Goal: Task Accomplishment & Management: Manage account settings

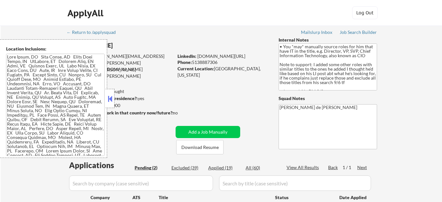
select select ""pending""
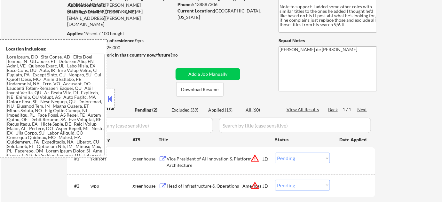
drag, startPoint x: 109, startPoint y: 102, endPoint x: 124, endPoint y: 101, distance: 15.0
click at [109, 102] on button at bounding box center [109, 99] width 7 height 10
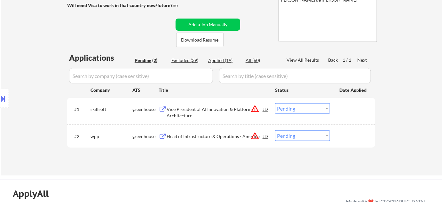
scroll to position [116, 0]
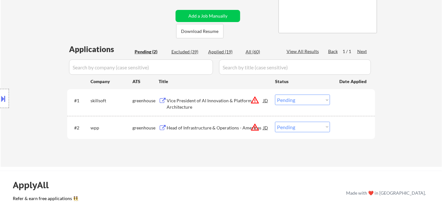
click at [255, 99] on button "warning_amber" at bounding box center [254, 100] width 9 height 9
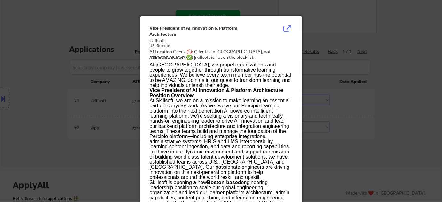
click at [355, 110] on div at bounding box center [221, 101] width 442 height 202
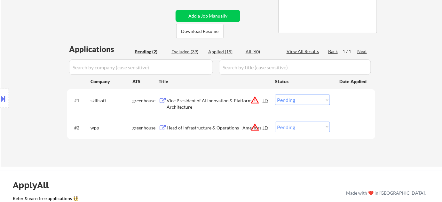
click at [5, 97] on button at bounding box center [3, 98] width 7 height 11
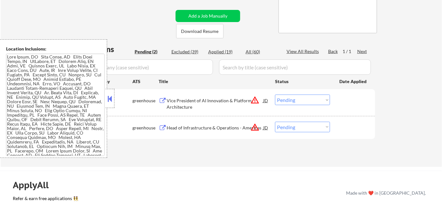
scroll to position [390, 0]
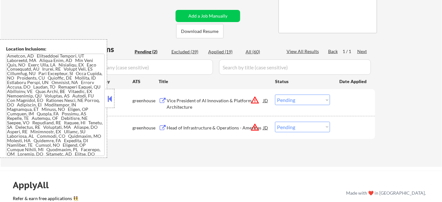
click at [112, 101] on button at bounding box center [109, 99] width 7 height 10
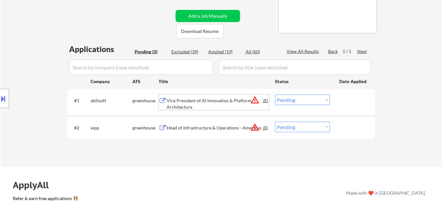
click at [178, 99] on div "Vice President of AI Innovation & Platform Architecture" at bounding box center [215, 104] width 97 height 12
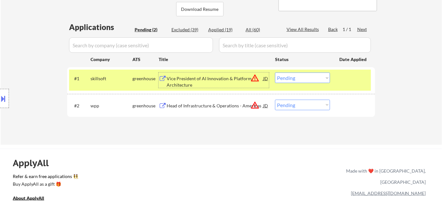
scroll to position [145, 0]
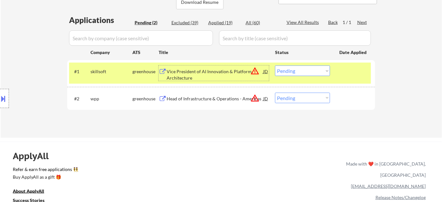
click at [256, 70] on button "warning_amber" at bounding box center [254, 71] width 9 height 9
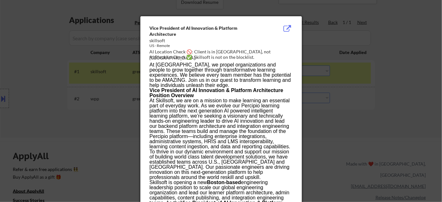
click at [342, 125] on div at bounding box center [221, 101] width 442 height 202
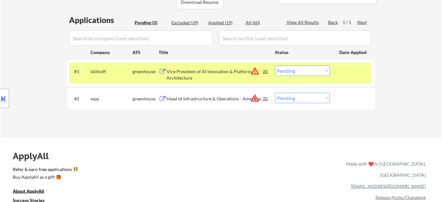
click at [313, 70] on select "Choose an option... Pending Applied Excluded (Questions) Excluded (Expired) Exc…" at bounding box center [302, 71] width 55 height 11
click at [275, 66] on select "Choose an option... Pending Applied Excluded (Questions) Excluded (Expired) Exc…" at bounding box center [302, 71] width 55 height 11
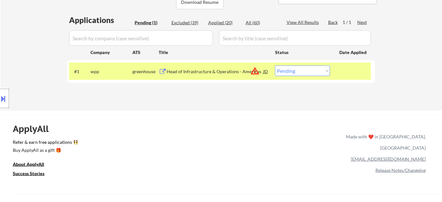
click at [257, 71] on button "warning_amber" at bounding box center [254, 71] width 9 height 9
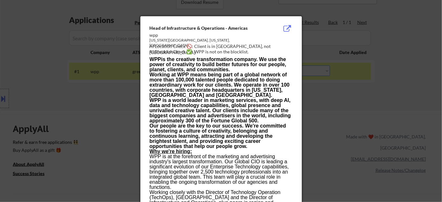
click at [342, 118] on div at bounding box center [221, 101] width 442 height 202
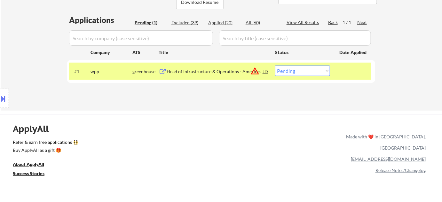
click at [6, 103] on button at bounding box center [3, 98] width 7 height 11
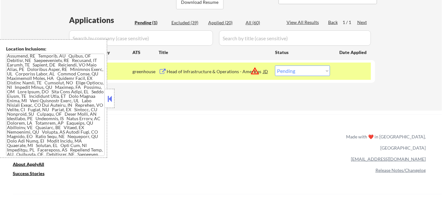
scroll to position [296, 0]
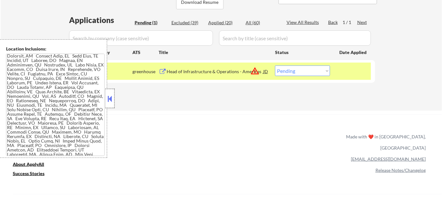
click at [106, 105] on div at bounding box center [110, 98] width 9 height 19
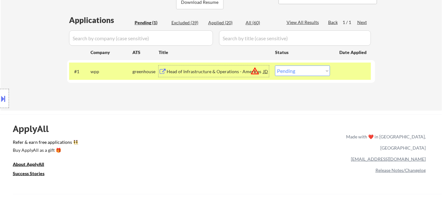
click at [183, 70] on div "Head of Infrastructure & Operations - Americas" at bounding box center [215, 71] width 97 height 6
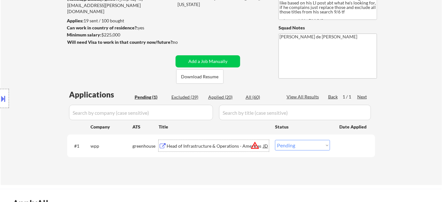
scroll to position [0, 0]
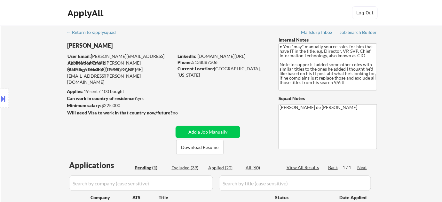
drag, startPoint x: 354, startPoint y: 28, endPoint x: 420, endPoint y: 37, distance: 66.5
click at [429, 37] on div "← Return to /applysquad Mailslurp Inbox Job Search Builder Jamie Fisher User Em…" at bounding box center [221, 141] width 441 height 230
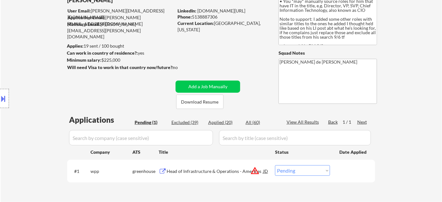
scroll to position [58, 0]
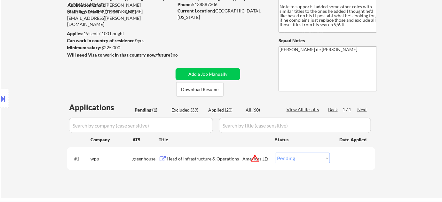
click at [253, 157] on button "warning_amber" at bounding box center [254, 158] width 9 height 9
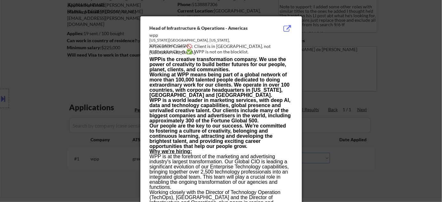
click at [343, 145] on div at bounding box center [221, 101] width 442 height 202
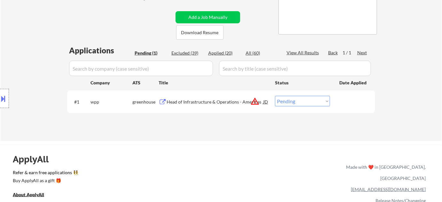
scroll to position [116, 0]
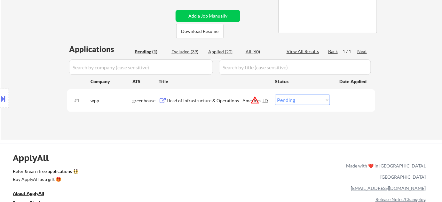
click at [293, 101] on select "Choose an option... Pending Applied Excluded (Questions) Excluded (Expired) Exc…" at bounding box center [302, 100] width 55 height 11
select select ""applied""
click at [275, 95] on select "Choose an option... Pending Applied Excluded (Questions) Excluded (Expired) Exc…" at bounding box center [302, 100] width 55 height 11
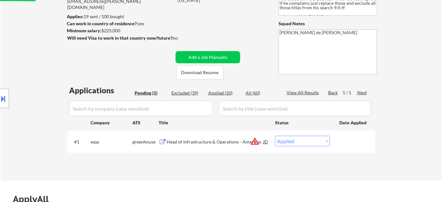
scroll to position [29, 0]
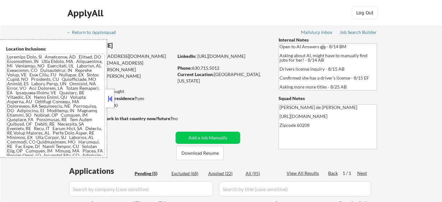
select select ""pending""
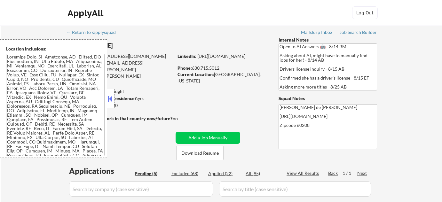
scroll to position [58, 0]
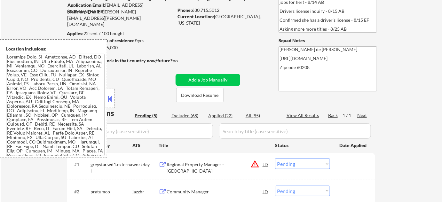
click at [112, 102] on button at bounding box center [109, 99] width 7 height 10
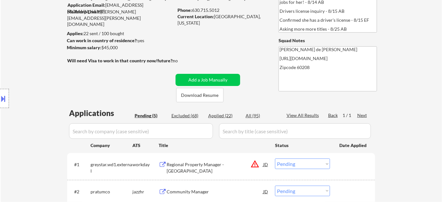
scroll to position [0, 0]
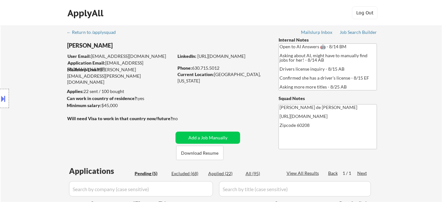
drag, startPoint x: 65, startPoint y: 44, endPoint x: 96, endPoint y: 47, distance: 30.8
click at [96, 47] on div "Location Inclusions:" at bounding box center [57, 98] width 114 height 119
drag, startPoint x: 108, startPoint y: 46, endPoint x: 78, endPoint y: 43, distance: 30.2
click at [78, 43] on div "Location Inclusions:" at bounding box center [57, 98] width 114 height 119
drag, startPoint x: 106, startPoint y: 44, endPoint x: 77, endPoint y: 42, distance: 29.2
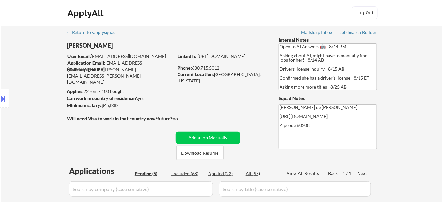
click at [77, 42] on div "Location Inclusions:" at bounding box center [57, 98] width 114 height 119
drag, startPoint x: 245, startPoint y: 75, endPoint x: 234, endPoint y: 74, distance: 11.6
click at [234, 74] on div "Current Location: Evanston, Illinois" at bounding box center [222, 77] width 91 height 12
copy div "Illinois"
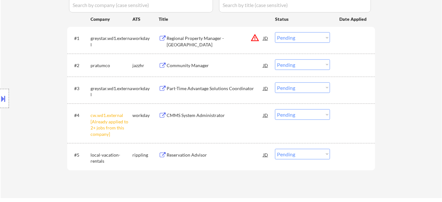
scroll to position [174, 0]
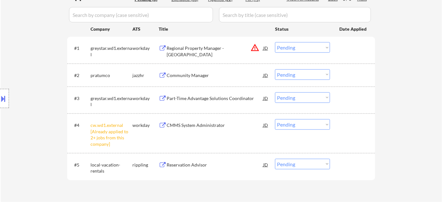
click at [254, 48] on button "warning_amber" at bounding box center [254, 47] width 9 height 9
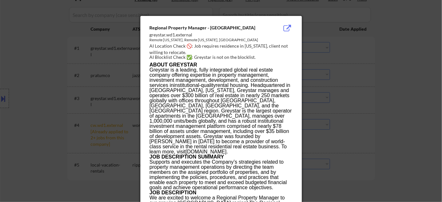
click at [344, 91] on div at bounding box center [221, 101] width 442 height 202
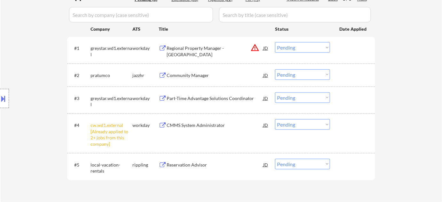
click at [5, 97] on button at bounding box center [3, 98] width 7 height 11
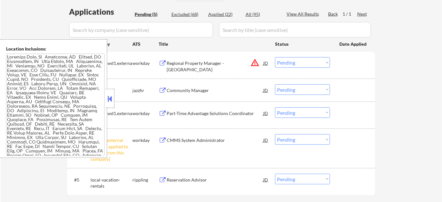
scroll to position [29, 0]
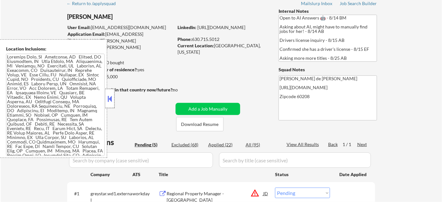
click at [110, 91] on div at bounding box center [110, 98] width 9 height 19
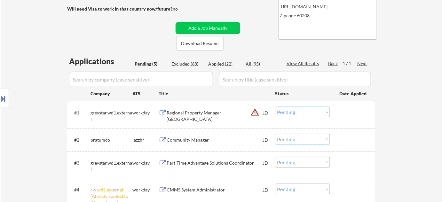
scroll to position [116, 0]
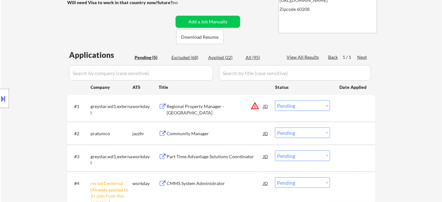
click at [184, 105] on div "Regional Property Manager - Boise" at bounding box center [215, 109] width 97 height 12
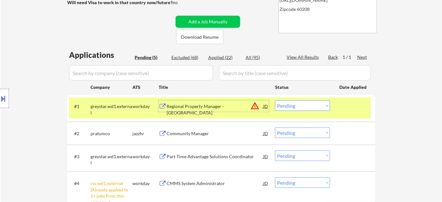
click at [315, 102] on select "Choose an option... Pending Applied Excluded (Questions) Excluded (Expired) Exc…" at bounding box center [302, 105] width 55 height 11
click at [275, 100] on select "Choose an option... Pending Applied Excluded (Questions) Excluded (Expired) Exc…" at bounding box center [302, 105] width 55 height 11
click at [203, 133] on div "Community Manager" at bounding box center [215, 133] width 97 height 6
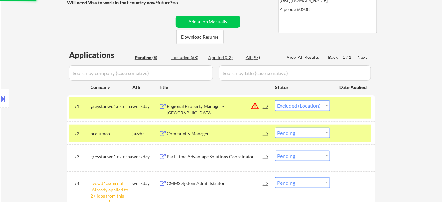
select select ""pending""
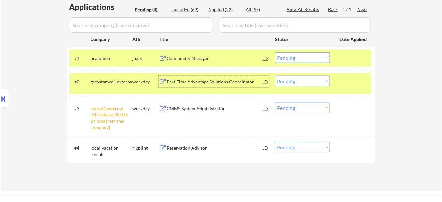
scroll to position [174, 0]
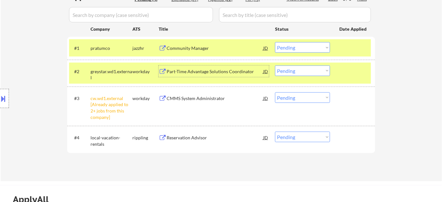
click at [289, 99] on select "Choose an option... Pending Applied Excluded (Questions) Excluded (Expired) Exc…" at bounding box center [302, 97] width 55 height 11
click at [275, 92] on select "Choose an option... Pending Applied Excluded (Questions) Excluded (Expired) Exc…" at bounding box center [302, 97] width 55 height 11
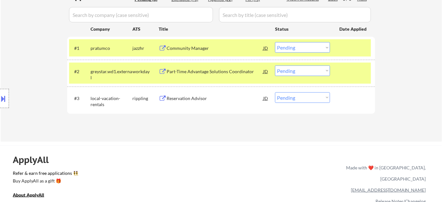
click at [191, 105] on div "#3 local-vacation-rentals rippling Reservation Advisor JD Choose an option... P…" at bounding box center [220, 100] width 302 height 21
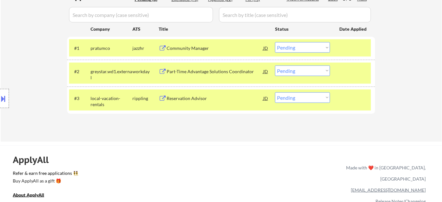
click at [180, 45] on div "Community Manager" at bounding box center [215, 48] width 97 height 6
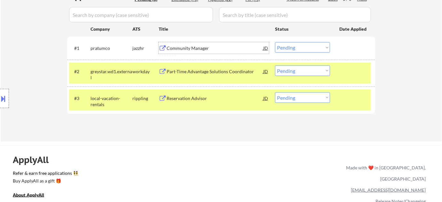
click at [195, 96] on div "Reservation Advisor" at bounding box center [215, 98] width 97 height 6
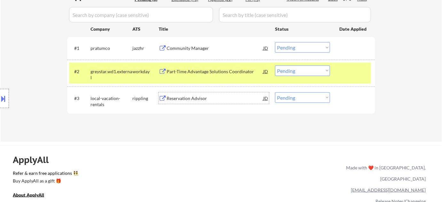
click at [309, 98] on select "Choose an option... Pending Applied Excluded (Questions) Excluded (Expired) Exc…" at bounding box center [302, 97] width 55 height 11
select select ""excluded__salary_""
click at [275, 92] on select "Choose an option... Pending Applied Excluded (Questions) Excluded (Expired) Exc…" at bounding box center [302, 97] width 55 height 11
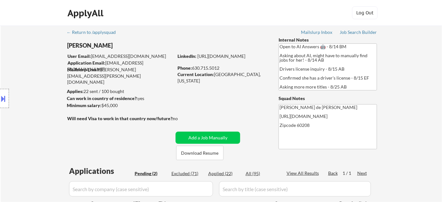
scroll to position [116, 0]
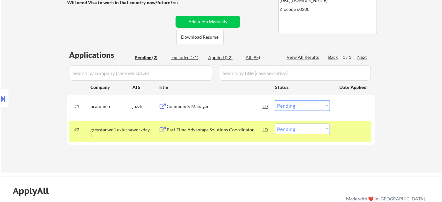
click at [302, 99] on div "#1 pratumco jazzhr Community Manager JD warning_amber Choose an option... Pendi…" at bounding box center [220, 106] width 302 height 17
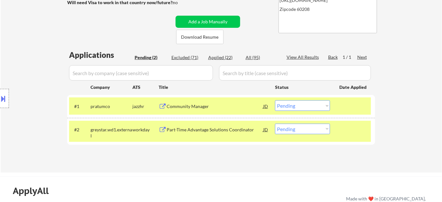
drag, startPoint x: 302, startPoint y: 106, endPoint x: 303, endPoint y: 110, distance: 4.8
click at [302, 106] on select "Choose an option... Pending Applied Excluded (Questions) Excluded (Expired) Exc…" at bounding box center [302, 105] width 55 height 11
click at [275, 100] on select "Choose an option... Pending Applied Excluded (Questions) Excluded (Expired) Exc…" at bounding box center [302, 105] width 55 height 11
click at [214, 128] on div "Part-Time Advantage Solutions Coordinator" at bounding box center [215, 130] width 97 height 6
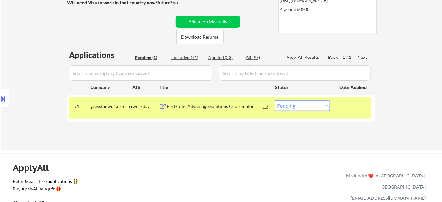
click at [6, 98] on button at bounding box center [3, 98] width 7 height 11
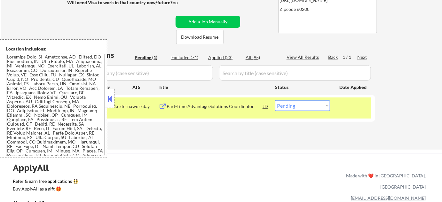
scroll to position [141, 0]
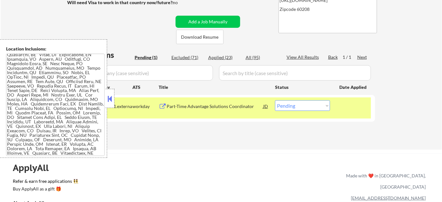
click at [303, 104] on select "Choose an option... Pending Applied Excluded (Questions) Excluded (Expired) Exc…" at bounding box center [302, 105] width 55 height 11
select select ""excluded__bad_match_""
click at [275, 100] on select "Choose an option... Pending Applied Excluded (Questions) Excluded (Expired) Exc…" at bounding box center [302, 105] width 55 height 11
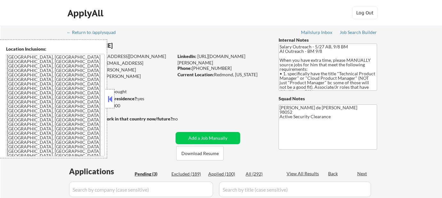
select select ""pending""
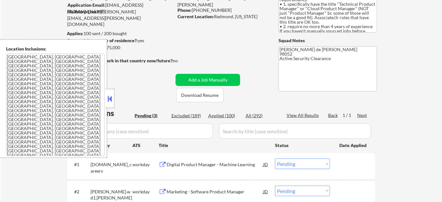
scroll to position [17, 0]
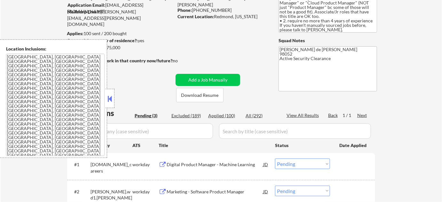
click at [113, 105] on div at bounding box center [110, 98] width 9 height 19
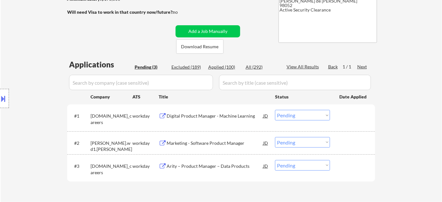
scroll to position [145, 0]
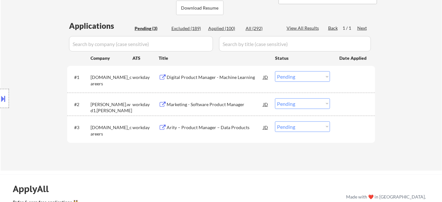
click at [199, 128] on div "Arity – Product Manager – Data Products" at bounding box center [215, 127] width 97 height 6
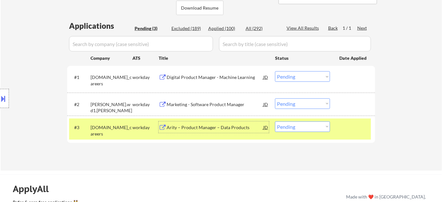
click at [187, 79] on div "Digital Product Manager - Machine Learning" at bounding box center [215, 77] width 97 height 6
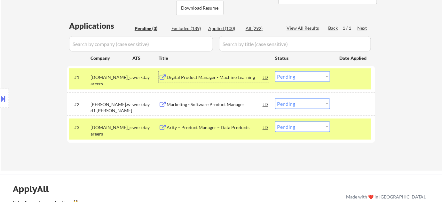
scroll to position [0, 0]
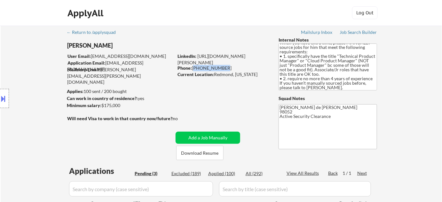
drag, startPoint x: 193, startPoint y: 67, endPoint x: 223, endPoint y: 68, distance: 30.1
click at [223, 68] on div "Phone: 801-390-8481" at bounding box center [222, 68] width 91 height 6
copy div "801-390-8481"
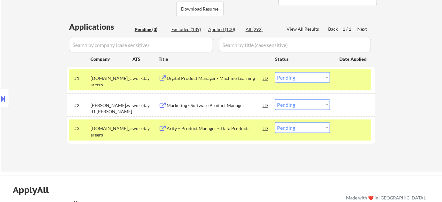
scroll to position [145, 0]
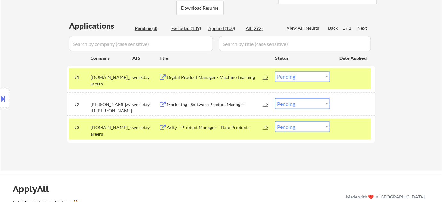
click at [299, 75] on select "Choose an option... Pending Applied Excluded (Questions) Excluded (Expired) Exc…" at bounding box center [302, 76] width 55 height 11
click at [275, 71] on select "Choose an option... Pending Applied Excluded (Questions) Excluded (Expired) Exc…" at bounding box center [302, 76] width 55 height 11
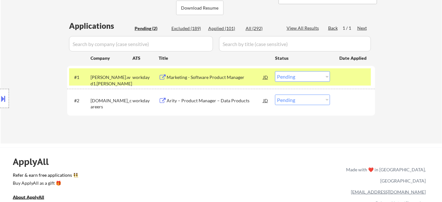
click at [227, 80] on div "Marketing - Software Product Manager" at bounding box center [215, 77] width 97 height 6
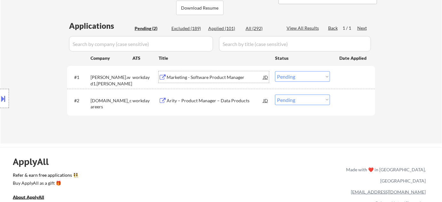
click at [284, 76] on select "Choose an option... Pending Applied Excluded (Questions) Excluded (Expired) Exc…" at bounding box center [302, 76] width 55 height 11
click at [275, 71] on select "Choose an option... Pending Applied Excluded (Questions) Excluded (Expired) Exc…" at bounding box center [302, 76] width 55 height 11
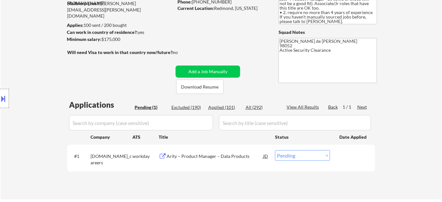
scroll to position [116, 0]
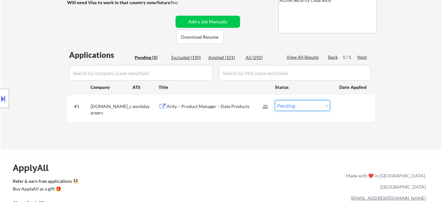
click at [293, 102] on select "Choose an option... Pending Applied Excluded (Questions) Excluded (Expired) Exc…" at bounding box center [302, 105] width 55 height 11
select select ""excluded__other_""
click at [275, 100] on select "Choose an option... Pending Applied Excluded (Questions) Excluded (Expired) Exc…" at bounding box center [302, 105] width 55 height 11
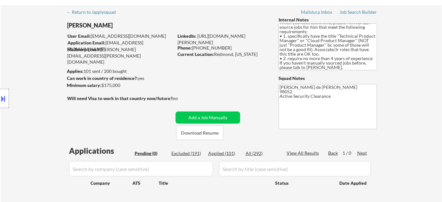
scroll to position [58, 0]
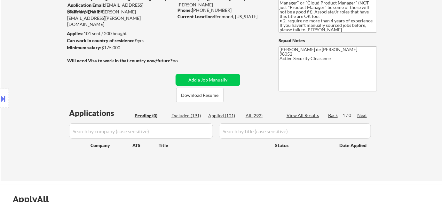
click at [228, 118] on div "Applied (101)" at bounding box center [224, 116] width 32 height 6
select select ""applied""
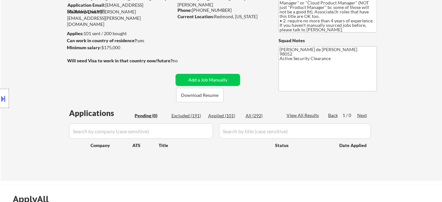
select select ""applied""
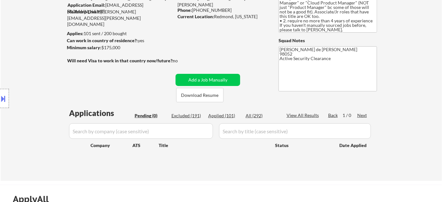
select select ""applied""
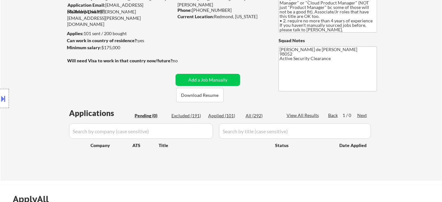
select select ""applied""
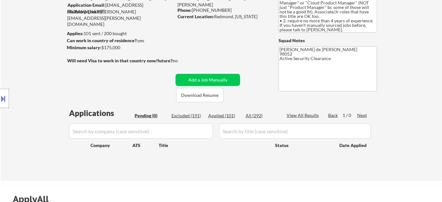
select select ""applied""
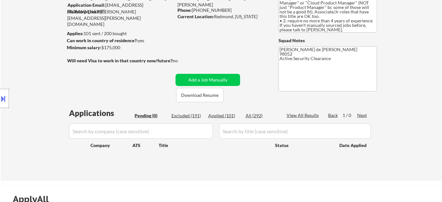
select select ""applied""
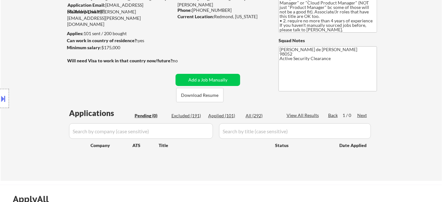
select select ""applied""
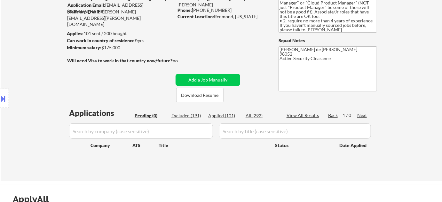
select select ""applied""
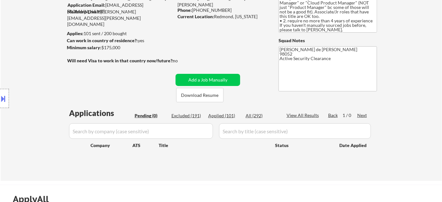
select select ""applied""
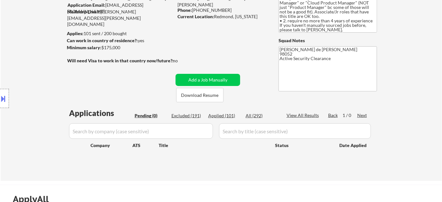
select select ""applied""
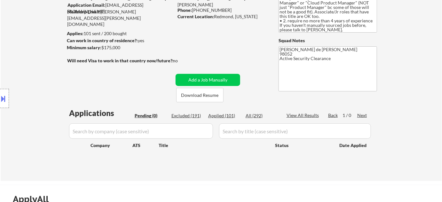
select select ""applied""
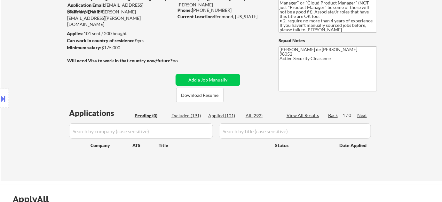
select select ""applied""
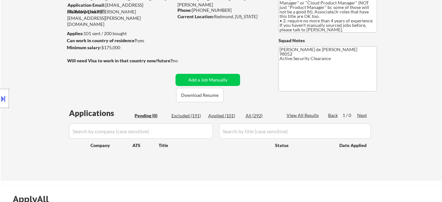
select select ""applied""
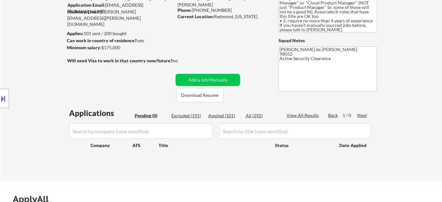
select select ""applied""
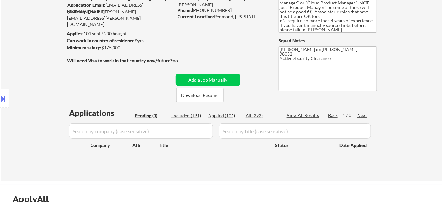
select select ""applied""
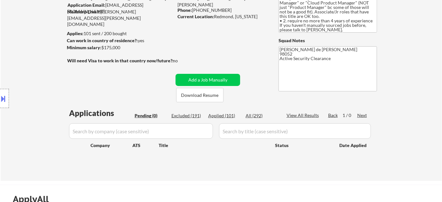
select select ""applied""
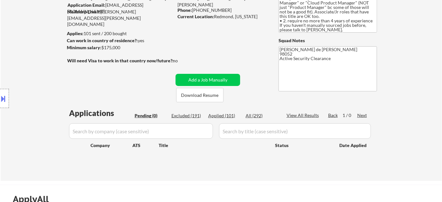
select select ""applied""
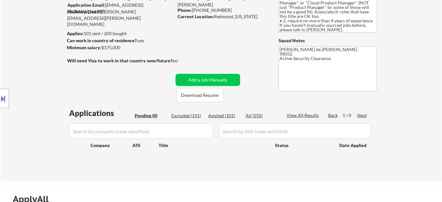
select select ""applied""
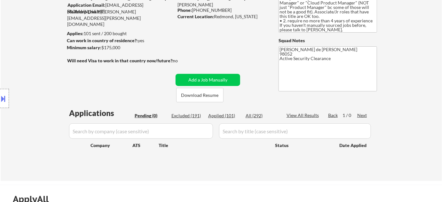
select select ""applied""
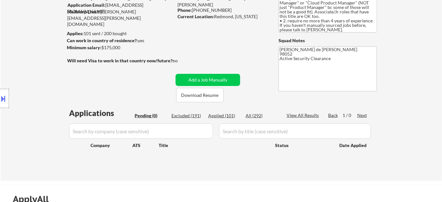
select select ""applied""
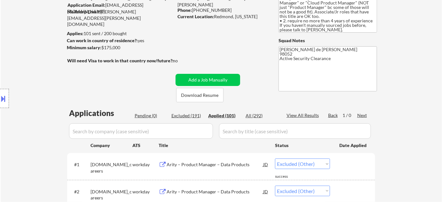
select select ""applied""
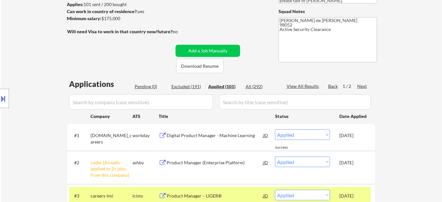
scroll to position [116, 0]
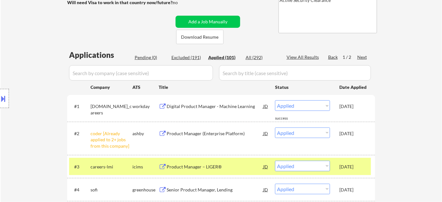
click at [211, 106] on div "Digital Product Manager - Machine Learning" at bounding box center [215, 106] width 97 height 6
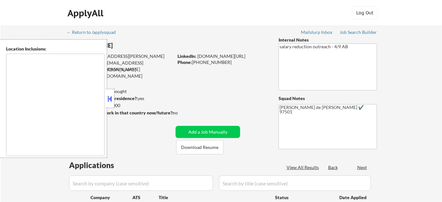
type textarea "[GEOGRAPHIC_DATA], OR [GEOGRAPHIC_DATA], OR [GEOGRAPHIC_DATA], [GEOGRAPHIC_DATA…"
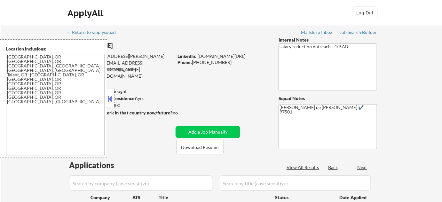
select select ""pending""
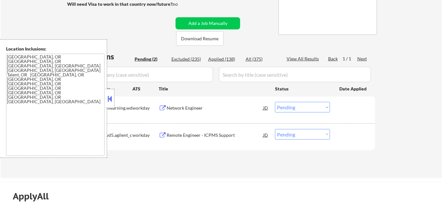
scroll to position [116, 0]
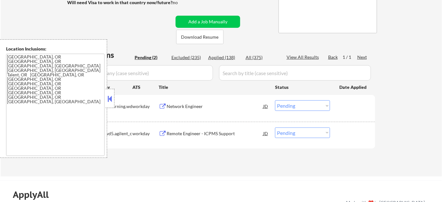
click at [112, 98] on button at bounding box center [109, 99] width 7 height 10
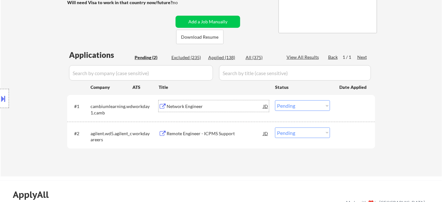
click at [197, 108] on div "Network Engineer" at bounding box center [215, 106] width 97 height 6
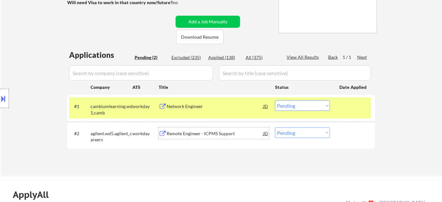
click at [181, 134] on div "Remote Engineer - ICPMS Support" at bounding box center [215, 133] width 97 height 6
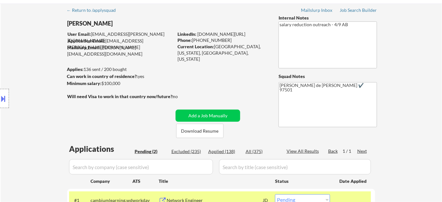
scroll to position [0, 0]
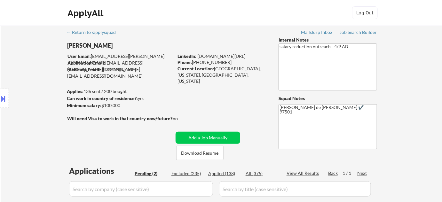
drag, startPoint x: 193, startPoint y: 61, endPoint x: 231, endPoint y: 63, distance: 37.8
click at [231, 63] on div "Phone: +1 (408) 499-0539" at bounding box center [222, 62] width 91 height 6
copy div "+1 (408) 499-0539"
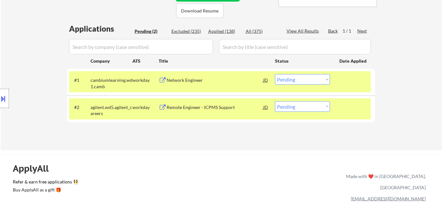
scroll to position [145, 0]
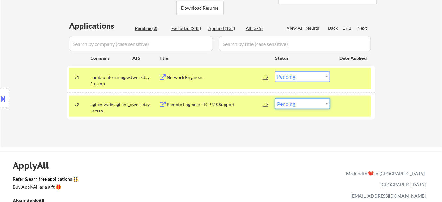
click at [295, 101] on select "Choose an option... Pending Applied Excluded (Questions) Excluded (Expired) Exc…" at bounding box center [302, 103] width 55 height 11
select select ""excluded__bad_match_""
click at [275, 98] on select "Choose an option... Pending Applied Excluded (Questions) Excluded (Expired) Exc…" at bounding box center [302, 103] width 55 height 11
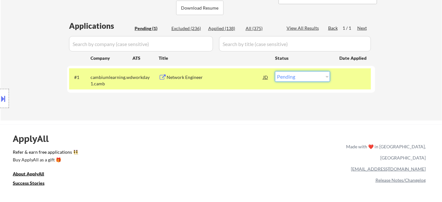
click at [293, 75] on select "Choose an option... Pending Applied Excluded (Questions) Excluded (Expired) Exc…" at bounding box center [302, 76] width 55 height 11
select select ""applied""
click at [275, 71] on select "Choose an option... Pending Applied Excluded (Questions) Excluded (Expired) Exc…" at bounding box center [302, 76] width 55 height 11
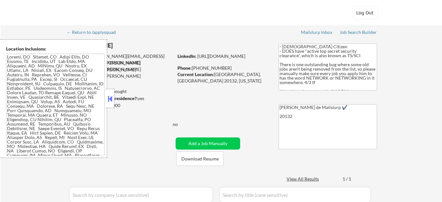
select select ""pending""
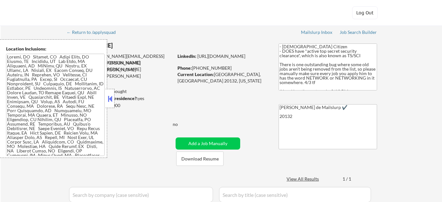
select select ""pending""
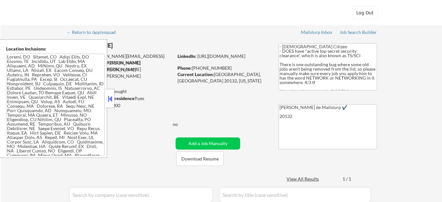
select select ""pending""
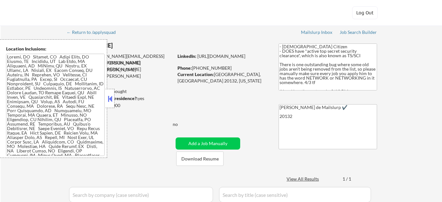
select select ""pending""
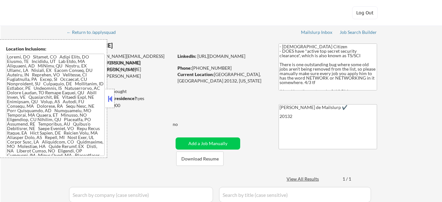
select select ""pending""
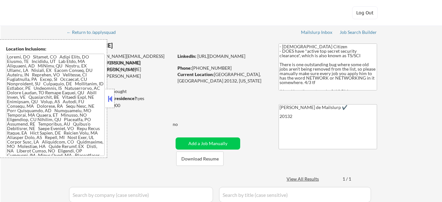
select select ""pending""
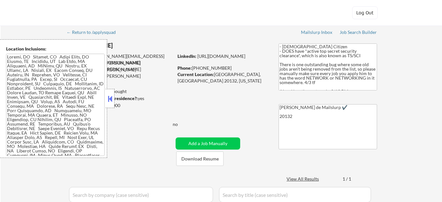
select select ""pending""
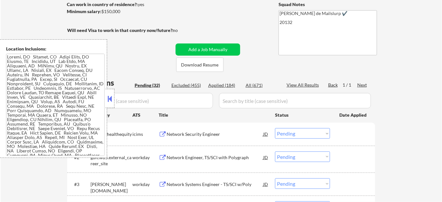
scroll to position [116, 0]
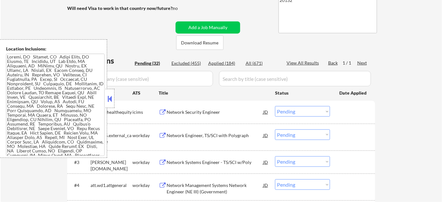
click at [110, 98] on button at bounding box center [109, 99] width 7 height 10
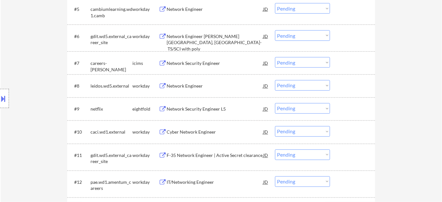
scroll to position [378, 0]
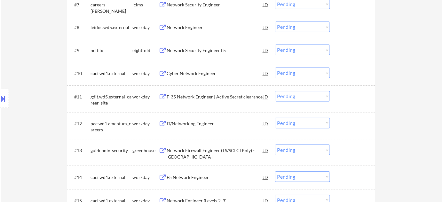
click at [186, 154] on div "Network Firewall Engineer (TS/SCI CI Poly) - [GEOGRAPHIC_DATA]" at bounding box center [215, 154] width 97 height 12
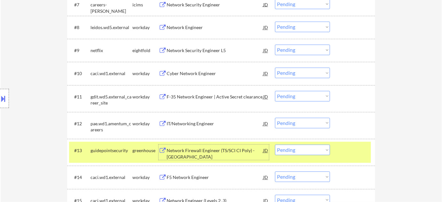
click at [294, 149] on select "Choose an option... Pending Applied Excluded (Questions) Excluded (Expired) Exc…" at bounding box center [302, 150] width 55 height 11
click at [275, 145] on select "Choose an option... Pending Applied Excluded (Questions) Excluded (Expired) Exc…" at bounding box center [302, 150] width 55 height 11
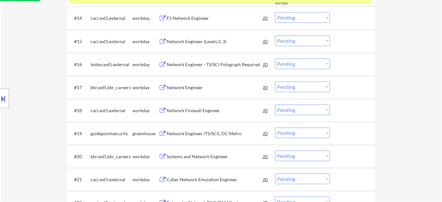
select select ""pending""
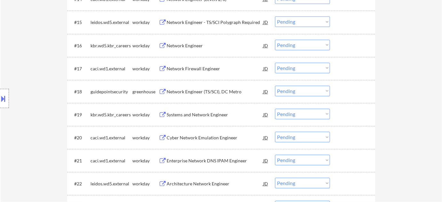
click at [217, 91] on div "Network Engineer (TS/SCI), DC Metro" at bounding box center [215, 92] width 97 height 6
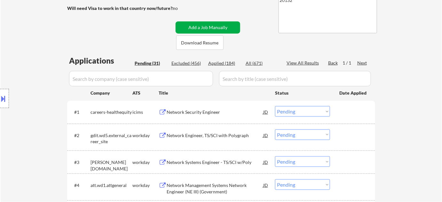
scroll to position [0, 0]
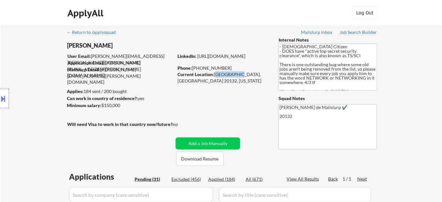
drag, startPoint x: 215, startPoint y: 74, endPoint x: 233, endPoint y: 77, distance: 18.8
click at [233, 77] on div "Current Location: [GEOGRAPHIC_DATA], [GEOGRAPHIC_DATA] 20132, [US_STATE]" at bounding box center [222, 77] width 91 height 12
copy div "[GEOGRAPHIC_DATA]"
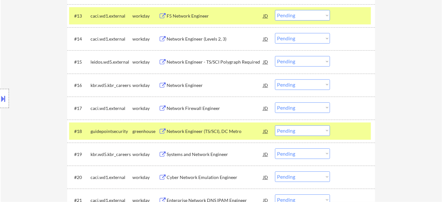
scroll to position [523, 0]
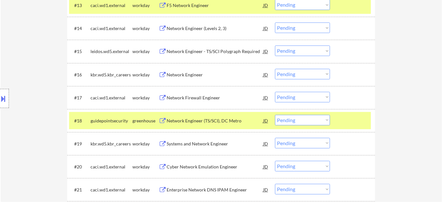
click at [294, 121] on select "Choose an option... Pending Applied Excluded (Questions) Excluded (Expired) Exc…" at bounding box center [302, 120] width 55 height 11
click at [275, 115] on select "Choose an option... Pending Applied Excluded (Questions) Excluded (Expired) Exc…" at bounding box center [302, 120] width 55 height 11
select select ""pending""
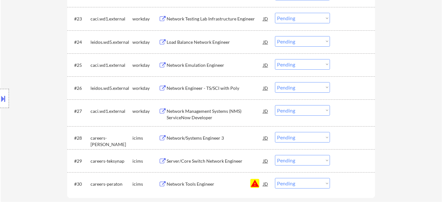
scroll to position [756, 0]
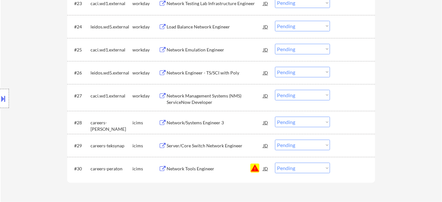
click at [254, 167] on button "warning" at bounding box center [254, 168] width 9 height 9
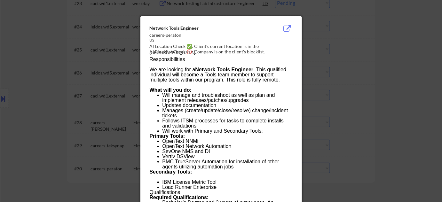
click at [377, 132] on div at bounding box center [221, 101] width 442 height 202
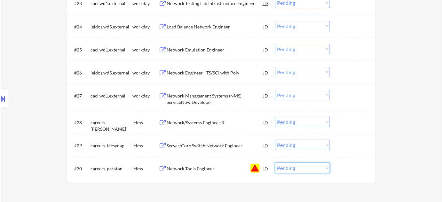
drag, startPoint x: 304, startPoint y: 169, endPoint x: 304, endPoint y: 165, distance: 3.5
click at [304, 169] on select "Choose an option... Pending Applied Excluded (Questions) Excluded (Expired) Exc…" at bounding box center [302, 168] width 55 height 11
select select ""excluded__blocklist_""
click at [275, 163] on select "Choose an option... Pending Applied Excluded (Questions) Excluded (Expired) Exc…" at bounding box center [302, 168] width 55 height 11
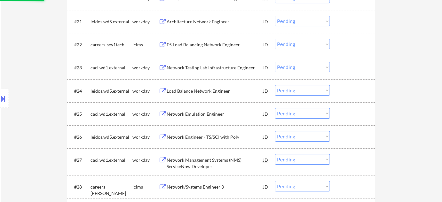
scroll to position [668, 0]
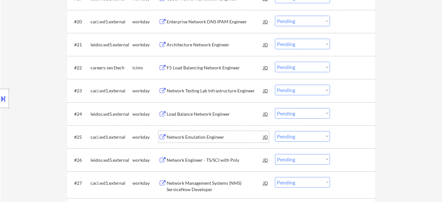
click at [200, 134] on div "Network Emulation Engineer" at bounding box center [215, 137] width 97 height 6
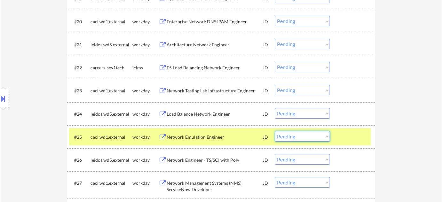
click at [293, 135] on select "Choose an option... Pending Applied Excluded (Questions) Excluded (Expired) Exc…" at bounding box center [302, 136] width 55 height 11
click at [275, 131] on select "Choose an option... Pending Applied Excluded (Questions) Excluded (Expired) Exc…" at bounding box center [302, 136] width 55 height 11
select select ""pending""
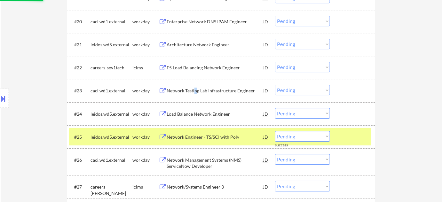
click at [195, 88] on div "Network Testing Lab Infrastructure Engineer" at bounding box center [215, 91] width 97 height 6
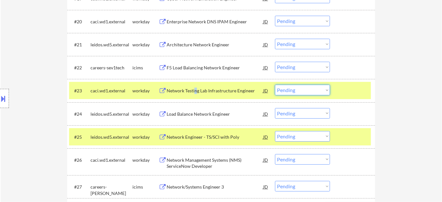
click at [293, 88] on select "Choose an option... Pending Applied Excluded (Questions) Excluded (Expired) Exc…" at bounding box center [302, 90] width 55 height 11
click at [275, 85] on select "Choose an option... Pending Applied Excluded (Questions) Excluded (Expired) Exc…" at bounding box center [302, 90] width 55 height 11
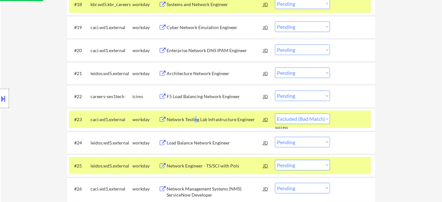
scroll to position [610, 0]
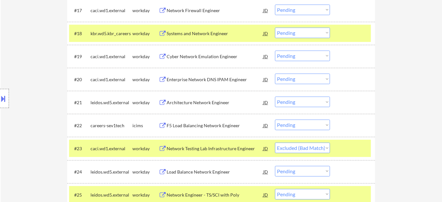
click at [208, 32] on div "Systems and Network Engineer" at bounding box center [215, 33] width 97 height 6
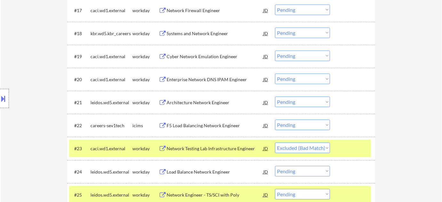
select select ""pending""
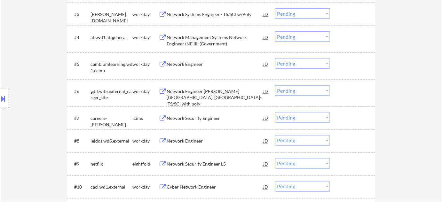
scroll to position [293, 0]
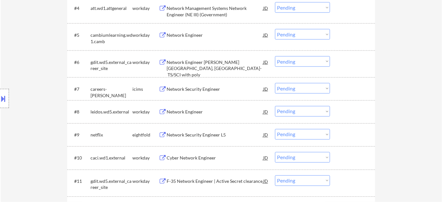
click at [178, 66] on div "Network Engineer [PERSON_NAME][GEOGRAPHIC_DATA], [GEOGRAPHIC_DATA]- TS/SCI with…" at bounding box center [215, 68] width 97 height 19
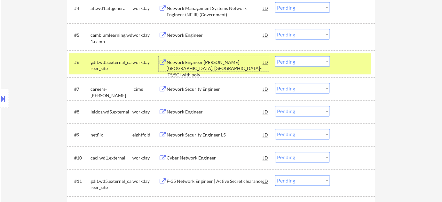
click at [299, 63] on select "Choose an option... Pending Applied Excluded (Questions) Excluded (Expired) Exc…" at bounding box center [302, 61] width 55 height 11
click at [275, 56] on select "Choose an option... Pending Applied Excluded (Questions) Excluded (Expired) Exc…" at bounding box center [302, 61] width 55 height 11
select select ""pending""
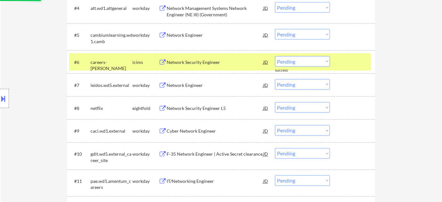
scroll to position [264, 0]
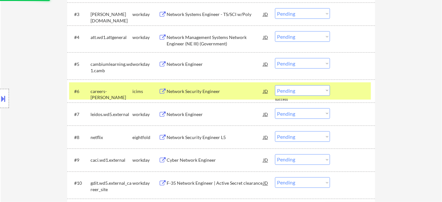
click at [196, 44] on div "Network Management Systems Network Engineer (NE III) (Government)" at bounding box center [215, 40] width 97 height 12
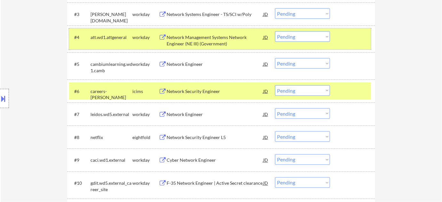
click at [292, 29] on div "#4 att.wd1.attgeneral workday Network Management Systems Network Engineer (NE I…" at bounding box center [220, 38] width 302 height 21
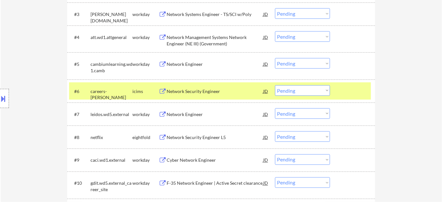
click at [292, 33] on select "Choose an option... Pending Applied Excluded (Questions) Excluded (Expired) Exc…" at bounding box center [302, 36] width 55 height 11
click at [275, 31] on select "Choose an option... Pending Applied Excluded (Questions) Excluded (Expired) Exc…" at bounding box center [302, 36] width 55 height 11
select select ""pending""
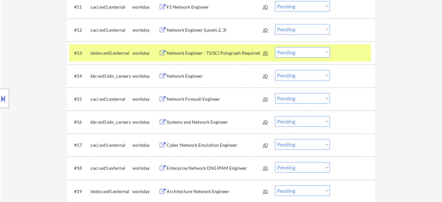
scroll to position [497, 0]
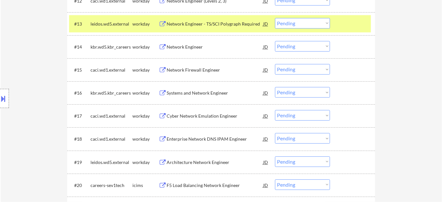
click at [282, 94] on select "Choose an option... Pending Applied Excluded (Questions) Excluded (Expired) Exc…" at bounding box center [302, 92] width 55 height 11
click at [275, 87] on select "Choose an option... Pending Applied Excluded (Questions) Excluded (Expired) Exc…" at bounding box center [302, 92] width 55 height 11
select select ""pending""
click at [184, 136] on div "Architecture Network Engineer" at bounding box center [215, 139] width 97 height 6
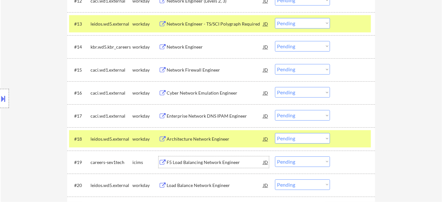
click at [185, 161] on div "F5 Load Balancing Network Engineer" at bounding box center [215, 162] width 97 height 6
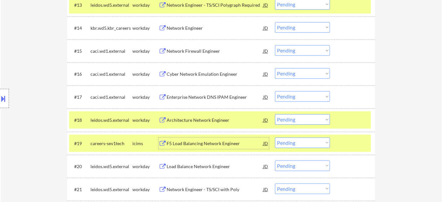
scroll to position [526, 0]
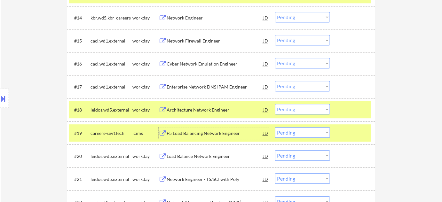
click at [286, 137] on select "Choose an option... Pending Applied Excluded (Questions) Excluded (Expired) Exc…" at bounding box center [302, 132] width 55 height 11
click at [275, 127] on select "Choose an option... Pending Applied Excluded (Questions) Excluded (Expired) Exc…" at bounding box center [302, 132] width 55 height 11
select select ""pending""
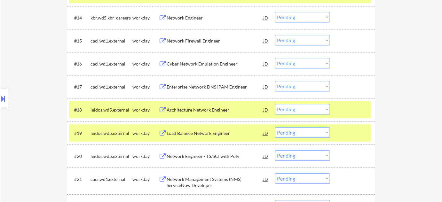
click at [295, 110] on select "Choose an option... Pending Applied Excluded (Questions) Excluded (Expired) Exc…" at bounding box center [302, 109] width 55 height 11
click at [275, 104] on select "Choose an option... Pending Applied Excluded (Questions) Excluded (Expired) Exc…" at bounding box center [302, 109] width 55 height 11
select select ""pending""
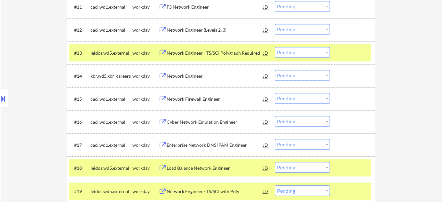
scroll to position [410, 0]
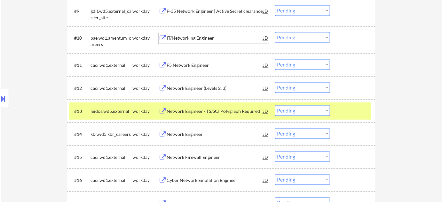
click at [203, 38] on div "IT/Networking Engineer" at bounding box center [215, 38] width 97 height 6
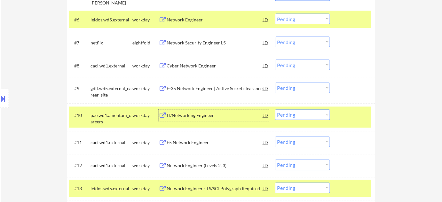
scroll to position [322, 0]
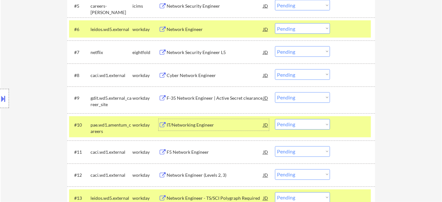
click at [206, 50] on div "Network Security Engineer L5" at bounding box center [215, 52] width 97 height 6
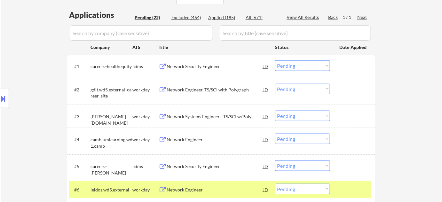
scroll to position [148, 0]
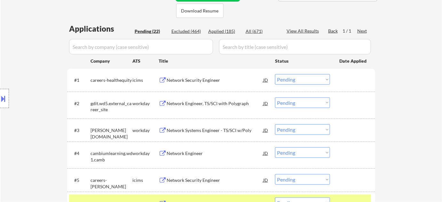
click at [192, 128] on div "Network Systems Engineer - TS/SCI w/Poly" at bounding box center [215, 130] width 97 height 6
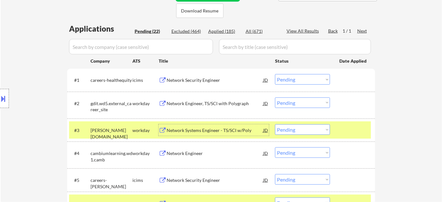
drag, startPoint x: 293, startPoint y: 128, endPoint x: 292, endPoint y: 132, distance: 4.7
click at [293, 128] on select "Choose an option... Pending Applied Excluded (Questions) Excluded (Expired) Exc…" at bounding box center [302, 129] width 55 height 11
click at [275, 124] on select "Choose an option... Pending Applied Excluded (Questions) Excluded (Expired) Exc…" at bounding box center [302, 129] width 55 height 11
click at [191, 104] on div "Network Engineer, TS/SCI with Polygraph" at bounding box center [215, 103] width 97 height 6
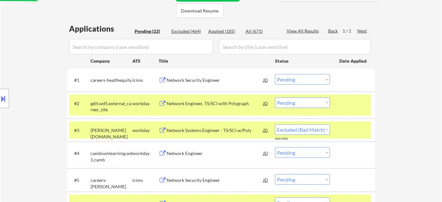
select select ""pending""
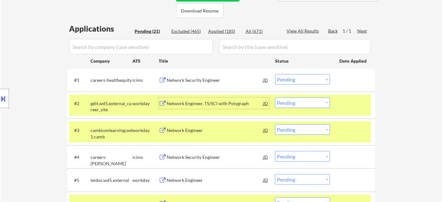
click at [321, 98] on select "Choose an option... Pending Applied Excluded (Questions) Excluded (Expired) Exc…" at bounding box center [302, 103] width 55 height 11
click at [275, 98] on select "Choose an option... Pending Applied Excluded (Questions) Excluded (Expired) Exc…" at bounding box center [302, 103] width 55 height 11
select select ""pending""
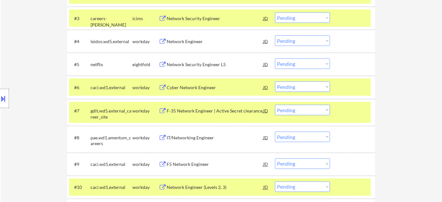
scroll to position [264, 0]
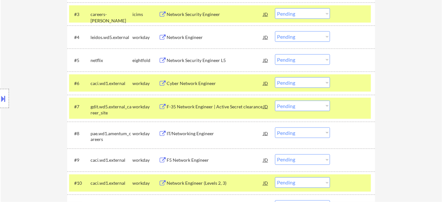
click at [190, 106] on div "F-35 Network Engineer | Active Secret clearance" at bounding box center [215, 107] width 97 height 6
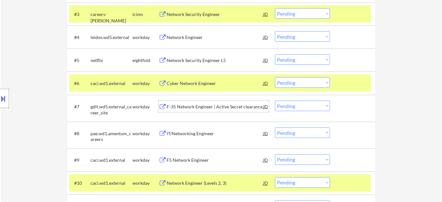
click at [290, 107] on select "Choose an option... Pending Applied Excluded (Questions) Excluded (Expired) Exc…" at bounding box center [302, 106] width 55 height 11
click at [275, 101] on select "Choose an option... Pending Applied Excluded (Questions) Excluded (Expired) Exc…" at bounding box center [302, 106] width 55 height 11
select select ""pending""
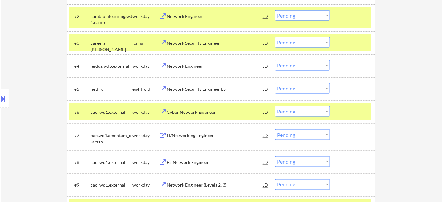
scroll to position [90, 0]
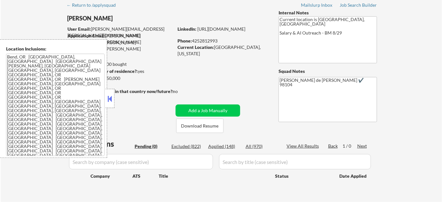
scroll to position [87, 0]
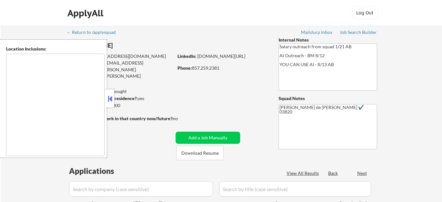
select select ""pending""
type textarea "Cambridge, MA Somerville, MA Brookline, MA Newton, MA Quincy, MA Medford, MA Ma…"
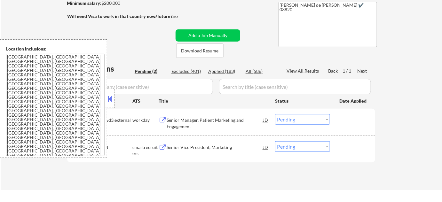
scroll to position [116, 0]
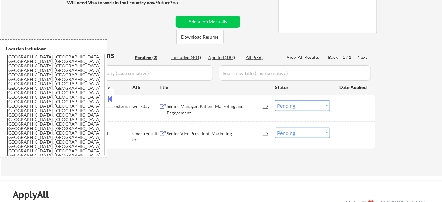
click at [108, 92] on div at bounding box center [110, 98] width 9 height 19
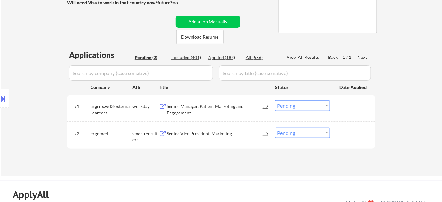
click at [182, 111] on div "Senior Manager, Patient Marketing and Engagement" at bounding box center [215, 109] width 97 height 12
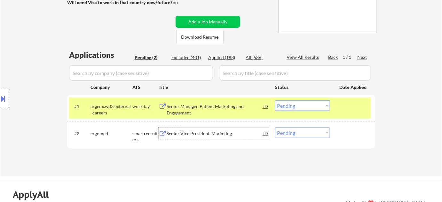
click at [207, 130] on div "Senior Vice President, Marketing" at bounding box center [215, 134] width 97 height 12
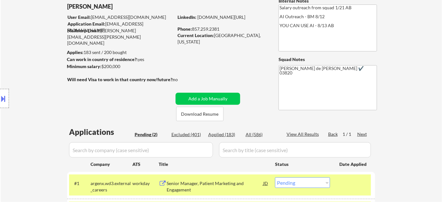
scroll to position [29, 0]
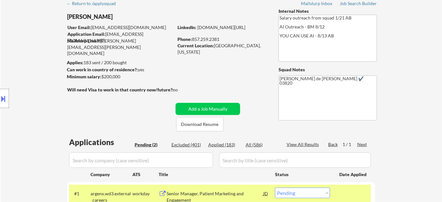
drag, startPoint x: 193, startPoint y: 36, endPoint x: 220, endPoint y: 36, distance: 26.5
click at [220, 36] on div "Phone: 857.259.2381" at bounding box center [222, 39] width 91 height 6
copy div "857.259.2381"
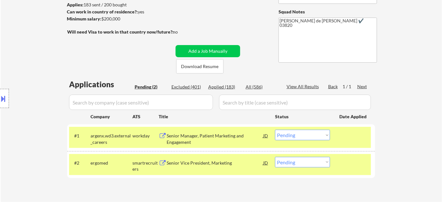
scroll to position [87, 0]
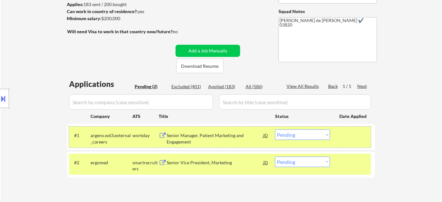
click at [293, 129] on div "#1 argenx.wd3.external_careers workday Senior Manager, Patient Marketing and En…" at bounding box center [220, 137] width 302 height 21
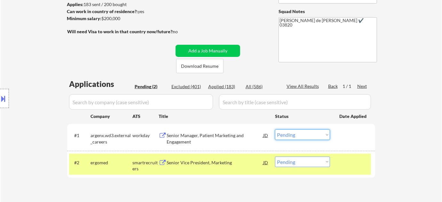
click at [291, 131] on select "Choose an option... Pending Applied Excluded (Questions) Excluded (Expired) Exc…" at bounding box center [302, 135] width 55 height 11
click at [275, 130] on select "Choose an option... Pending Applied Excluded (Questions) Excluded (Expired) Exc…" at bounding box center [302, 135] width 55 height 11
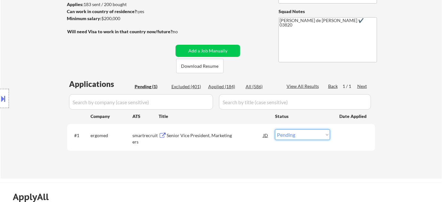
click at [279, 134] on select "Choose an option... Pending Applied Excluded (Questions) Excluded (Expired) Exc…" at bounding box center [302, 135] width 55 height 11
select select ""applied""
click at [275, 130] on select "Choose an option... Pending Applied Excluded (Questions) Excluded (Expired) Exc…" at bounding box center [302, 135] width 55 height 11
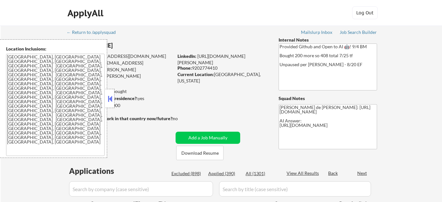
select select ""pending""
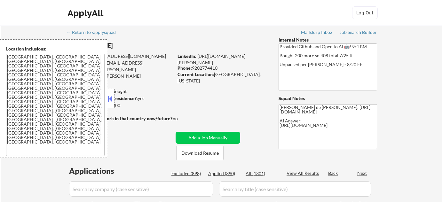
select select ""pending""
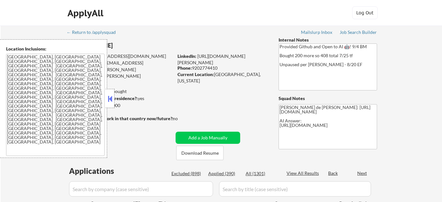
select select ""pending""
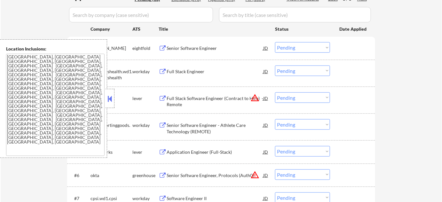
scroll to position [203, 0]
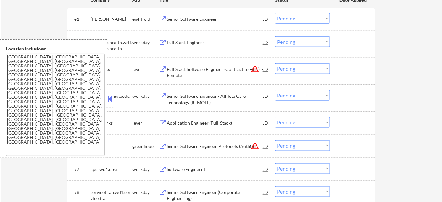
click at [112, 103] on button at bounding box center [109, 99] width 7 height 10
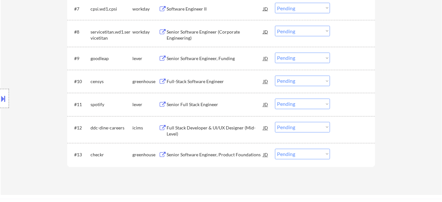
scroll to position [378, 0]
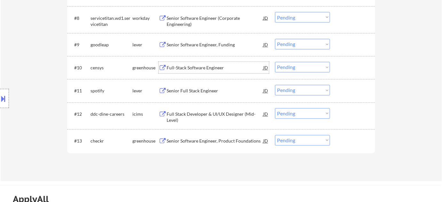
click at [206, 70] on div "Full-Stack Software Engineer" at bounding box center [215, 68] width 97 height 6
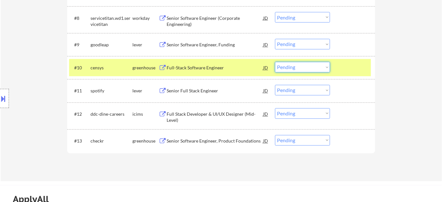
click at [295, 69] on select "Choose an option... Pending Applied Excluded (Questions) Excluded (Expired) Exc…" at bounding box center [302, 67] width 55 height 11
click at [275, 62] on select "Choose an option... Pending Applied Excluded (Questions) Excluded (Expired) Exc…" at bounding box center [302, 67] width 55 height 11
click at [202, 88] on div "Senior Full Stack Engineer" at bounding box center [215, 91] width 97 height 6
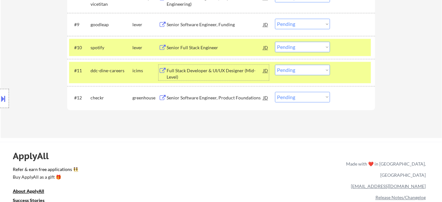
scroll to position [407, 0]
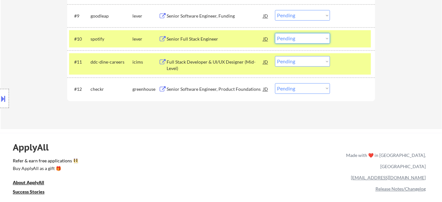
drag, startPoint x: 285, startPoint y: 36, endPoint x: 286, endPoint y: 40, distance: 3.6
click at [285, 36] on select "Choose an option... Pending Applied Excluded (Questions) Excluded (Expired) Exc…" at bounding box center [302, 38] width 55 height 11
click at [275, 33] on select "Choose an option... Pending Applied Excluded (Questions) Excluded (Expired) Exc…" at bounding box center [302, 38] width 55 height 11
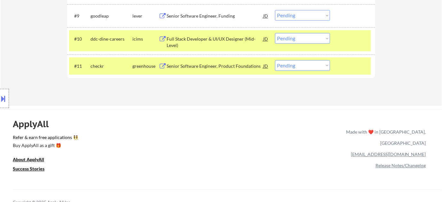
scroll to position [378, 0]
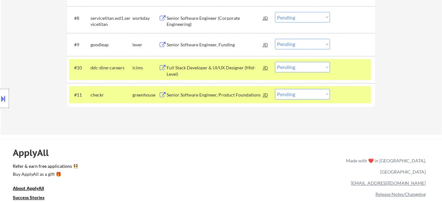
click at [228, 67] on div "Full Stack Developer & UI/UX Designer (Mid-Level)" at bounding box center [215, 71] width 97 height 12
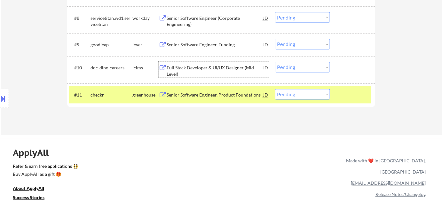
click at [298, 67] on select "Choose an option... Pending Applied Excluded (Questions) Excluded (Expired) Exc…" at bounding box center [302, 67] width 55 height 11
click at [275, 62] on select "Choose an option... Pending Applied Excluded (Questions) Excluded (Expired) Exc…" at bounding box center [302, 67] width 55 height 11
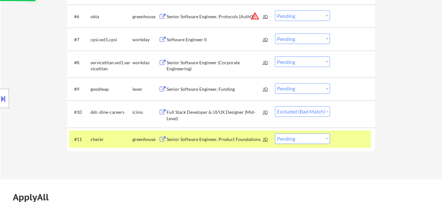
scroll to position [320, 0]
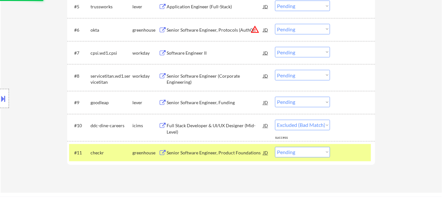
select select ""pending""
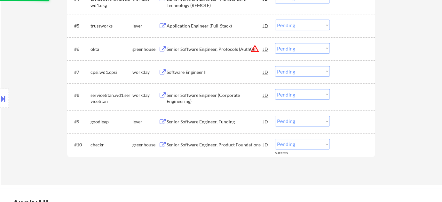
scroll to position [291, 0]
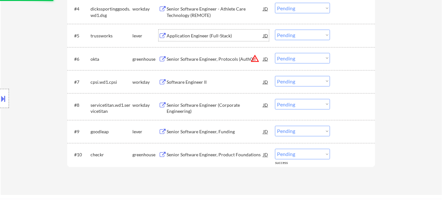
click at [202, 33] on div "Application Engineer (Full-Stack)" at bounding box center [215, 36] width 97 height 6
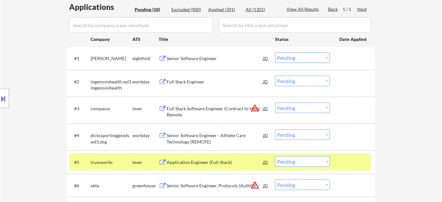
scroll to position [174, 0]
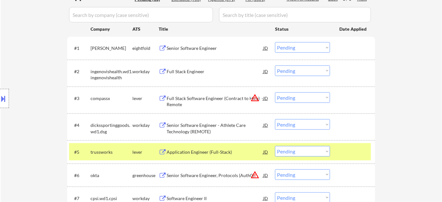
click at [203, 151] on div "Application Engineer (Full-Stack)" at bounding box center [215, 152] width 97 height 6
